Goal: Entertainment & Leisure: Consume media (video, audio)

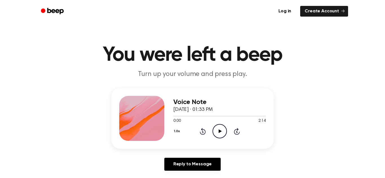
click at [224, 136] on icon "Play Audio" at bounding box center [219, 131] width 14 height 14
click at [218, 123] on div "0:53 2:14" at bounding box center [219, 121] width 92 height 6
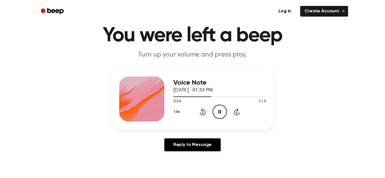
scroll to position [20, 0]
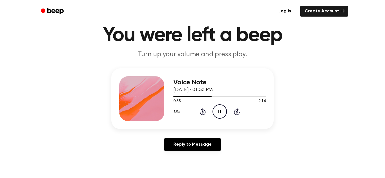
click at [220, 107] on icon "Pause Audio" at bounding box center [219, 112] width 14 height 14
click at [217, 107] on icon "Play Audio" at bounding box center [219, 112] width 14 height 14
click at [219, 112] on icon at bounding box center [219, 112] width 3 height 4
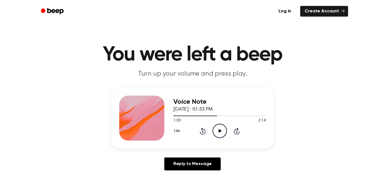
scroll to position [0, 0]
click at [209, 137] on div "1.0x Rewind 5 seconds Play Audio Skip 5 seconds" at bounding box center [219, 131] width 92 height 14
click at [218, 128] on icon "Play Audio" at bounding box center [219, 131] width 14 height 14
click at [222, 129] on icon "Pause Audio" at bounding box center [219, 131] width 14 height 14
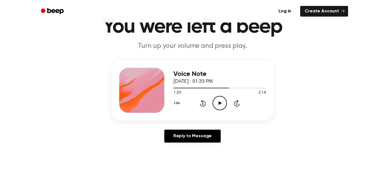
scroll to position [28, 0]
click at [200, 101] on icon "Rewind 5 seconds" at bounding box center [203, 103] width 6 height 7
click at [219, 99] on icon "Play Audio" at bounding box center [219, 103] width 14 height 14
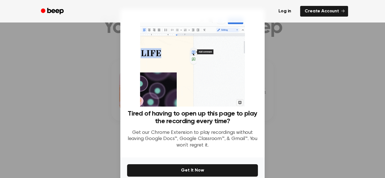
click at [314, 104] on div at bounding box center [192, 89] width 385 height 178
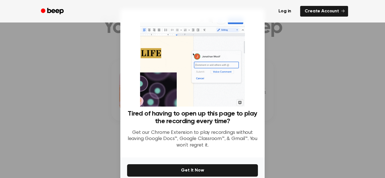
click at [321, 138] on div at bounding box center [192, 89] width 385 height 178
click at [324, 130] on div at bounding box center [192, 89] width 385 height 178
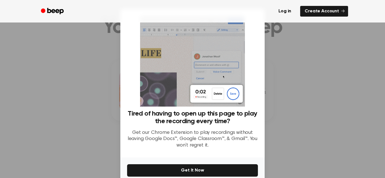
click at [321, 126] on div at bounding box center [192, 89] width 385 height 178
click at [322, 123] on div at bounding box center [192, 89] width 385 height 178
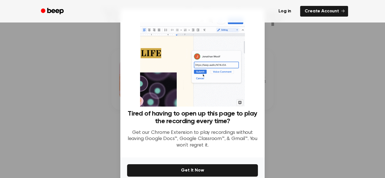
scroll to position [40, 0]
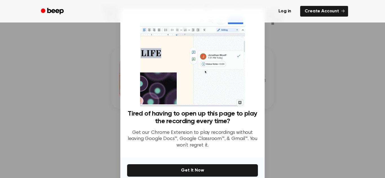
click at [346, 131] on div at bounding box center [192, 89] width 385 height 178
click at [337, 139] on div at bounding box center [192, 89] width 385 height 178
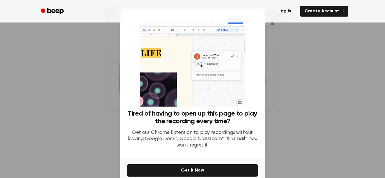
click at [337, 138] on div at bounding box center [192, 89] width 385 height 178
click at [339, 139] on div at bounding box center [192, 89] width 385 height 178
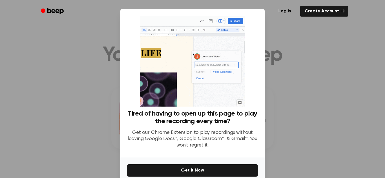
click at [339, 104] on div at bounding box center [192, 89] width 385 height 178
click at [343, 103] on div at bounding box center [192, 89] width 385 height 178
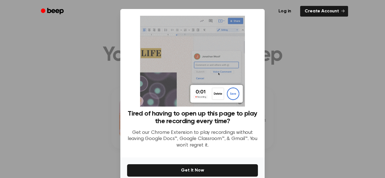
click at [342, 103] on div at bounding box center [192, 89] width 385 height 178
click at [342, 102] on div at bounding box center [192, 89] width 385 height 178
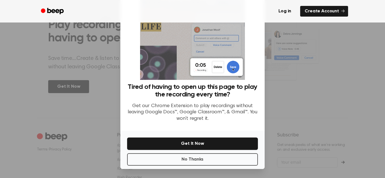
scroll to position [276, 0]
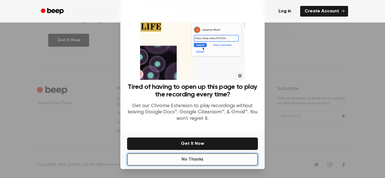
click at [228, 162] on button "No Thanks" at bounding box center [192, 160] width 131 height 12
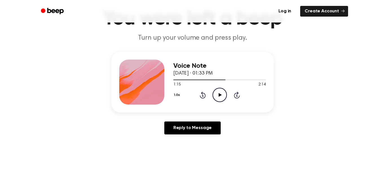
scroll to position [0, 0]
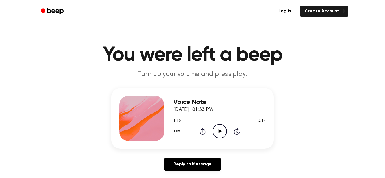
click at [202, 134] on icon at bounding box center [203, 131] width 6 height 7
click at [205, 135] on icon "Rewind 5 seconds" at bounding box center [203, 131] width 6 height 7
click at [222, 131] on icon "Play Audio" at bounding box center [219, 131] width 14 height 14
click at [215, 138] on icon "Pause Audio" at bounding box center [219, 131] width 14 height 14
click at [216, 130] on icon "Play Audio" at bounding box center [219, 131] width 14 height 14
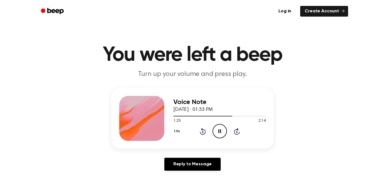
click at [219, 131] on icon at bounding box center [219, 132] width 3 height 4
click at [212, 138] on div "1.0x Rewind 5 seconds Play Audio Skip 5 seconds" at bounding box center [219, 131] width 92 height 14
click at [222, 130] on icon "Play Audio" at bounding box center [219, 131] width 14 height 14
click at [218, 127] on icon "Pause Audio" at bounding box center [219, 131] width 14 height 14
click at [202, 129] on icon at bounding box center [203, 131] width 6 height 7
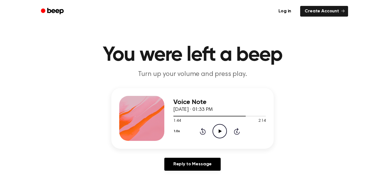
click at [209, 135] on div "1.0x Rewind 5 seconds Play Audio Skip 5 seconds" at bounding box center [219, 131] width 92 height 14
click at [202, 135] on icon at bounding box center [203, 131] width 6 height 7
click at [203, 132] on icon at bounding box center [202, 132] width 1 height 2
click at [222, 133] on icon "Play Audio" at bounding box center [219, 131] width 14 height 14
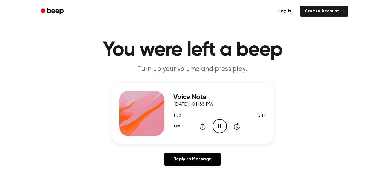
scroll to position [9, 0]
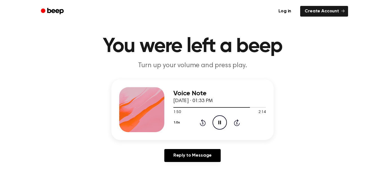
click at [222, 123] on icon "Pause Audio" at bounding box center [219, 123] width 14 height 14
click at [205, 126] on icon "Rewind 5 seconds" at bounding box center [203, 122] width 6 height 7
click at [200, 123] on icon "Rewind 5 seconds" at bounding box center [203, 122] width 6 height 7
click at [200, 124] on icon at bounding box center [203, 122] width 6 height 7
click at [218, 117] on icon "Play Audio" at bounding box center [219, 123] width 14 height 14
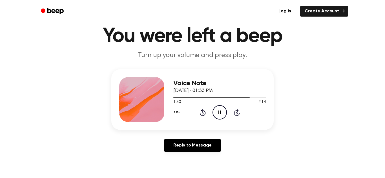
scroll to position [0, 0]
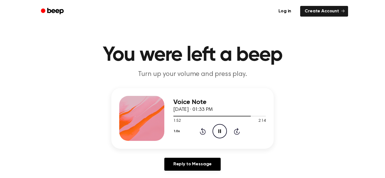
click at [217, 128] on icon "Pause Audio" at bounding box center [219, 131] width 14 height 14
click at [222, 128] on icon "Play Audio" at bounding box center [219, 131] width 14 height 14
click at [226, 133] on circle at bounding box center [220, 132] width 14 height 14
click at [216, 128] on icon "Play Audio" at bounding box center [219, 131] width 14 height 14
click at [200, 134] on icon "Rewind 5 seconds" at bounding box center [203, 131] width 6 height 7
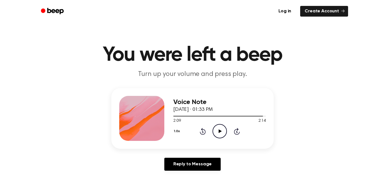
click at [219, 131] on icon at bounding box center [219, 132] width 3 height 4
